Goal: Task Accomplishment & Management: Complete application form

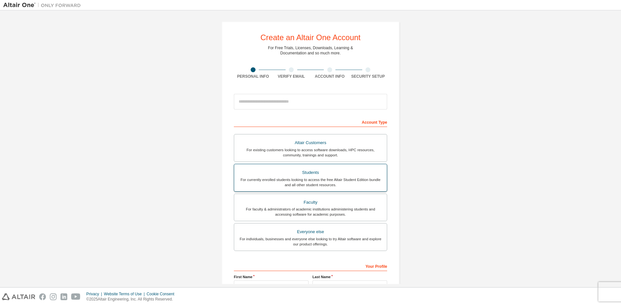
scroll to position [72, 0]
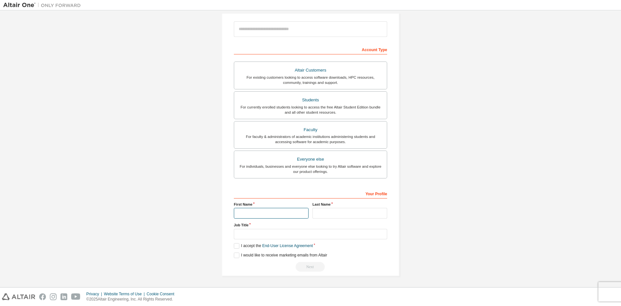
click at [265, 210] on input "text" at bounding box center [271, 213] width 75 height 11
type input "**********"
click at [268, 236] on input "text" at bounding box center [310, 234] width 153 height 11
type input "**********"
click at [239, 244] on label "I accept the End-User License Agreement" at bounding box center [273, 245] width 79 height 5
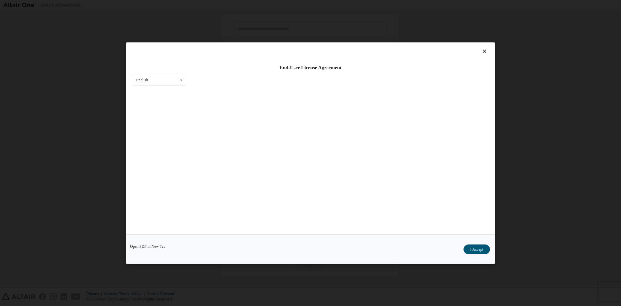
click at [241, 253] on div "Open PDF in New Tab I Accept" at bounding box center [310, 248] width 369 height 29
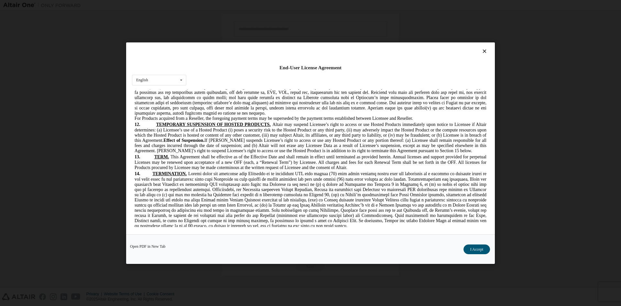
scroll to position [1634, 0]
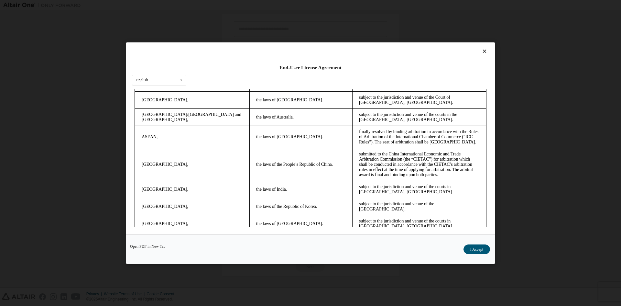
drag, startPoint x: 487, startPoint y: 117, endPoint x: 611, endPoint y: 338, distance: 253.6
click at [474, 246] on button "I Accept" at bounding box center [476, 249] width 27 height 10
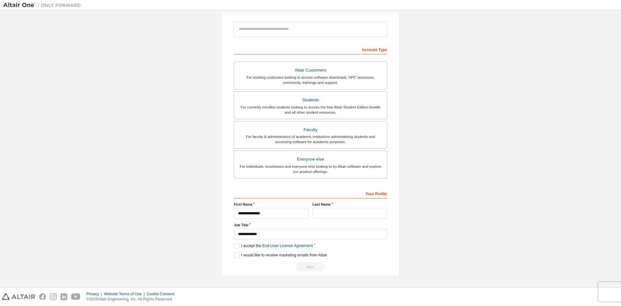
click at [236, 252] on div "**********" at bounding box center [310, 230] width 153 height 84
click at [235, 256] on label "I would like to receive marketing emails from Altair" at bounding box center [280, 254] width 93 height 5
click at [304, 265] on div "Next" at bounding box center [310, 267] width 153 height 10
click at [284, 190] on div "Your Profile" at bounding box center [310, 193] width 153 height 10
click at [326, 212] on input "text" at bounding box center [349, 213] width 75 height 11
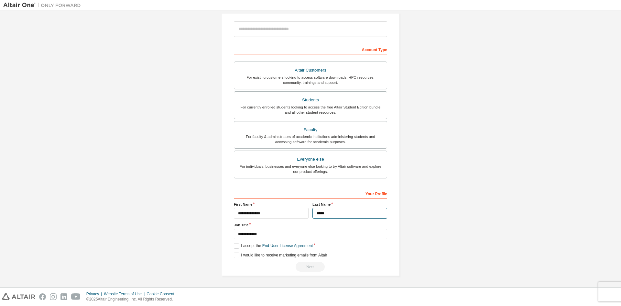
type input "*****"
click at [283, 216] on input "**********" at bounding box center [271, 213] width 75 height 11
type input "********"
click at [327, 106] on div "For currently enrolled students looking to access the free Altair Student Editi…" at bounding box center [310, 109] width 145 height 10
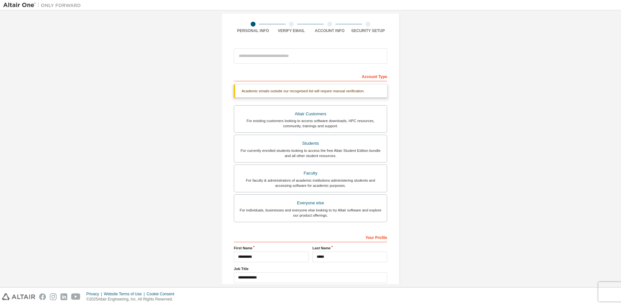
scroll to position [89, 0]
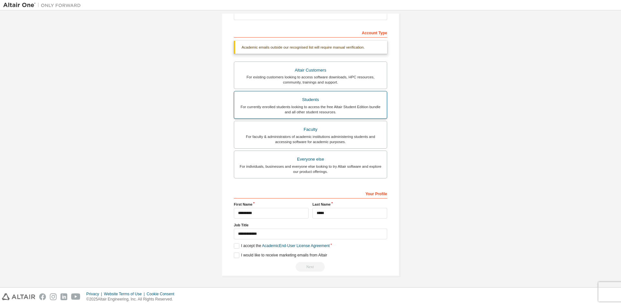
click at [302, 104] on div "For currently enrolled students looking to access the free Altair Student Editi…" at bounding box center [310, 109] width 145 height 10
click at [235, 247] on label "I accept the Academic End-User License Agreement" at bounding box center [282, 245] width 96 height 5
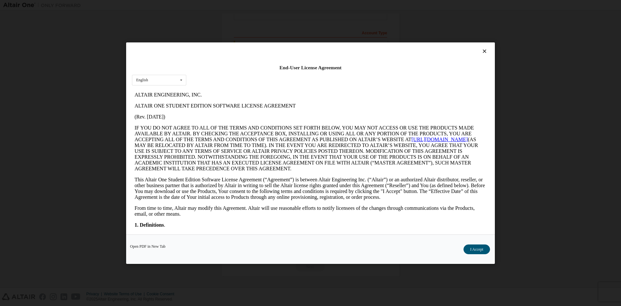
scroll to position [0, 0]
click at [473, 251] on button "I Accept" at bounding box center [476, 249] width 27 height 10
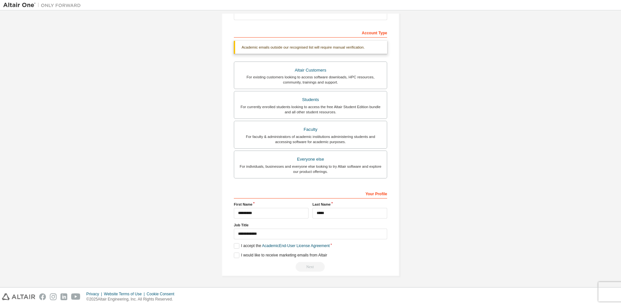
click at [265, 46] on div "Academic emails outside our recognised list will require manual verification." at bounding box center [310, 47] width 153 height 13
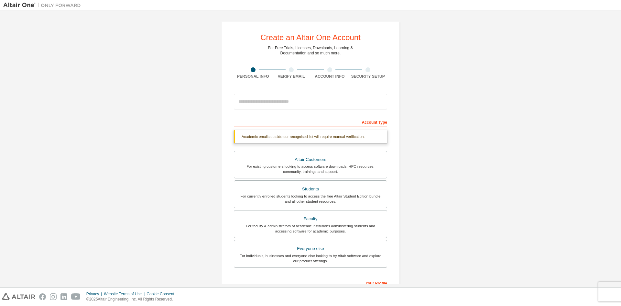
click at [265, 72] on div at bounding box center [253, 69] width 38 height 5
click at [297, 72] on div "Verify Email" at bounding box center [291, 73] width 38 height 12
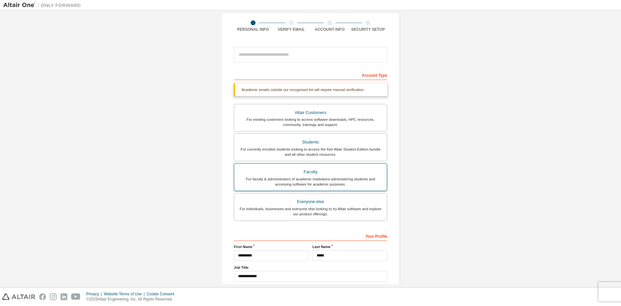
scroll to position [89, 0]
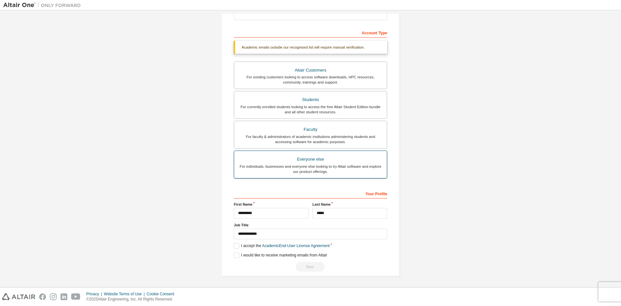
click at [275, 169] on div "For individuals, businesses and everyone else looking to try Altair software an…" at bounding box center [310, 169] width 145 height 10
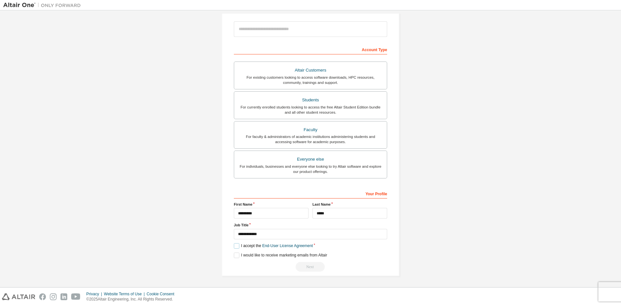
click at [234, 245] on label "I accept the End-User License Agreement" at bounding box center [273, 245] width 79 height 5
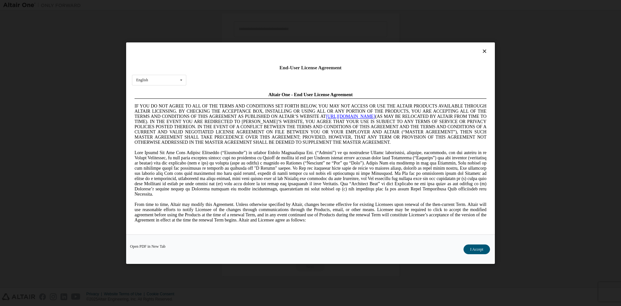
scroll to position [0, 0]
click at [468, 249] on button "I Accept" at bounding box center [476, 249] width 27 height 10
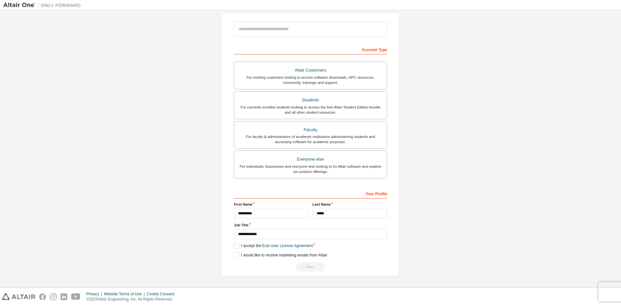
click at [308, 265] on div "Next" at bounding box center [310, 267] width 153 height 10
click at [327, 235] on input "**********" at bounding box center [310, 234] width 153 height 11
click at [316, 227] on label "Job Title" at bounding box center [310, 224] width 153 height 5
click at [304, 98] on div "Students" at bounding box center [310, 99] width 145 height 9
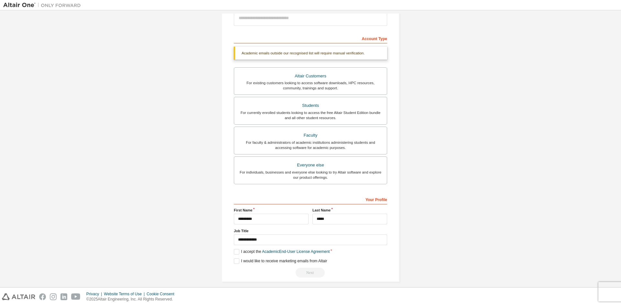
scroll to position [89, 0]
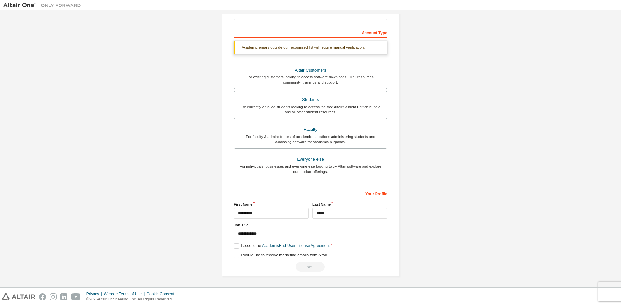
click at [312, 266] on div "Next" at bounding box center [310, 267] width 153 height 10
click at [313, 266] on div "Next" at bounding box center [310, 267] width 153 height 10
click at [241, 244] on label "I accept the Academic End-User License Agreement" at bounding box center [282, 245] width 96 height 5
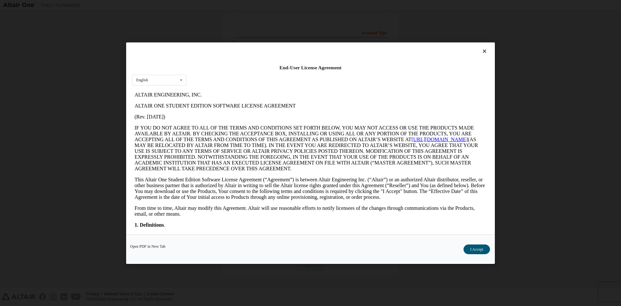
scroll to position [0, 0]
click at [475, 252] on button "I Accept" at bounding box center [476, 249] width 27 height 10
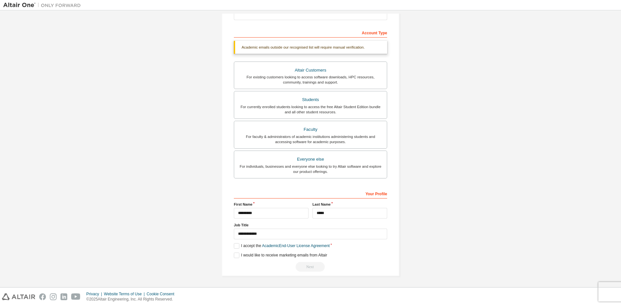
drag, startPoint x: 299, startPoint y: 262, endPoint x: 306, endPoint y: 267, distance: 8.9
click at [299, 262] on div "Next" at bounding box center [310, 267] width 153 height 10
click at [307, 267] on div "Next" at bounding box center [310, 267] width 153 height 10
click at [319, 226] on label "Job Title" at bounding box center [310, 224] width 153 height 5
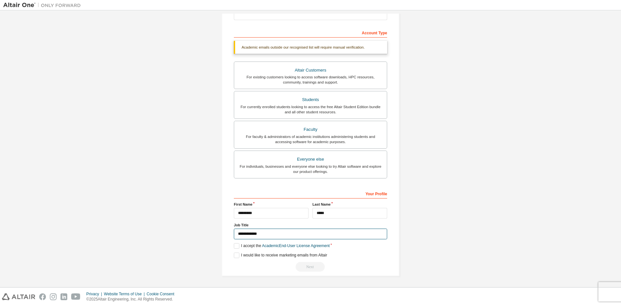
click at [256, 233] on input "**********" at bounding box center [310, 233] width 153 height 11
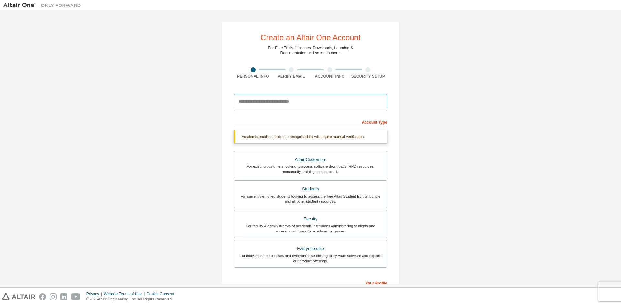
click at [259, 103] on input "email" at bounding box center [310, 102] width 153 height 16
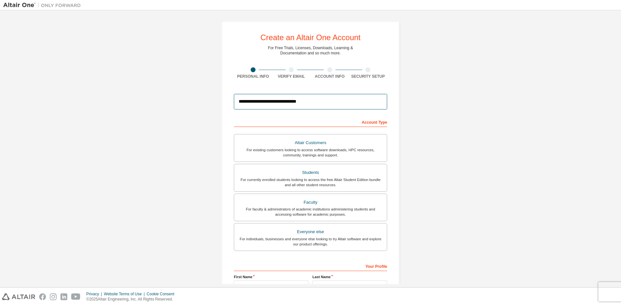
scroll to position [72, 0]
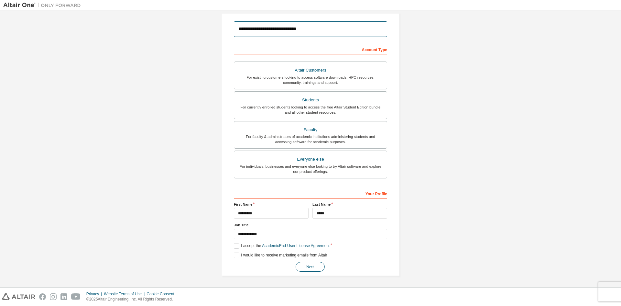
type input "**********"
click at [313, 267] on button "Next" at bounding box center [310, 267] width 29 height 10
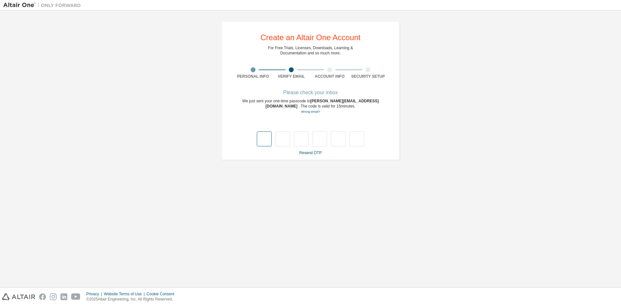
click at [257, 141] on input "text" at bounding box center [264, 138] width 15 height 15
type input "*"
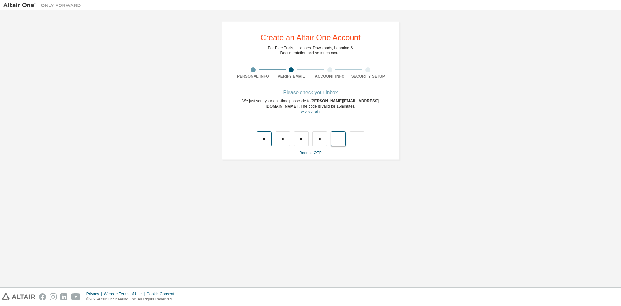
type input "*"
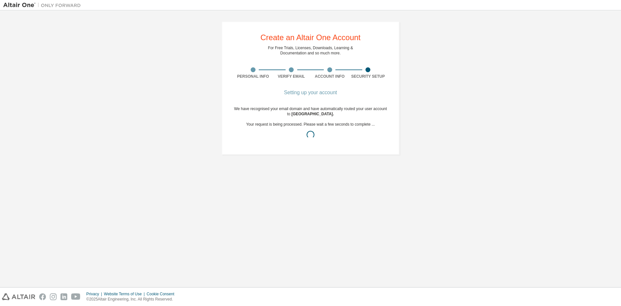
click at [314, 107] on div "We have recognised your email domain and have automatically routed your user ac…" at bounding box center [310, 124] width 153 height 36
click at [303, 92] on div "Setting up your account" at bounding box center [310, 93] width 153 height 4
